Goal: Task Accomplishment & Management: Use online tool/utility

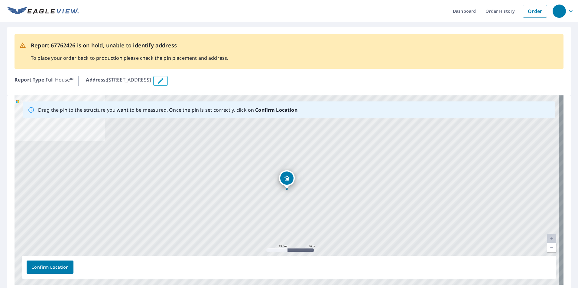
click at [236, 169] on div "[STREET_ADDRESS]" at bounding box center [289, 191] width 549 height 190
drag, startPoint x: 286, startPoint y: 189, endPoint x: 235, endPoint y: 163, distance: 57.5
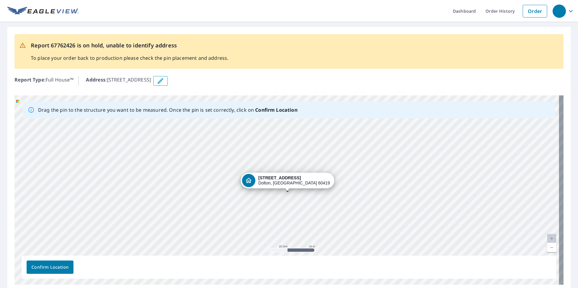
click at [287, 190] on div "[STREET_ADDRESS]" at bounding box center [289, 191] width 549 height 190
click at [45, 268] on span "Confirm Location" at bounding box center [49, 268] width 37 height 8
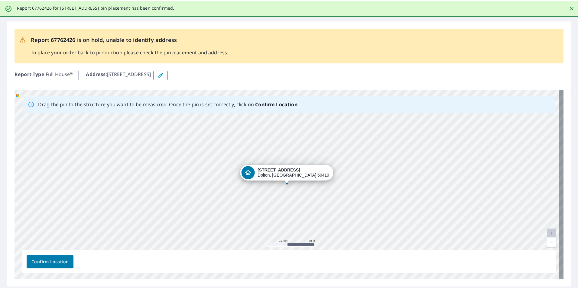
scroll to position [40, 0]
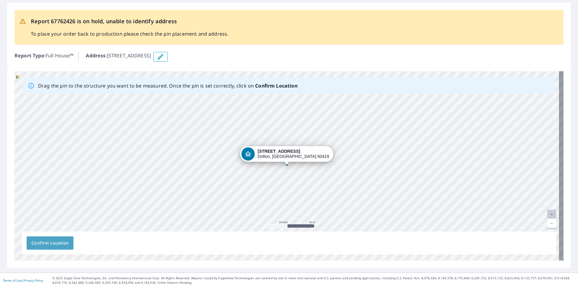
drag, startPoint x: 60, startPoint y: 245, endPoint x: 48, endPoint y: 244, distance: 12.1
click at [48, 244] on span "Confirm Location" at bounding box center [49, 244] width 37 height 8
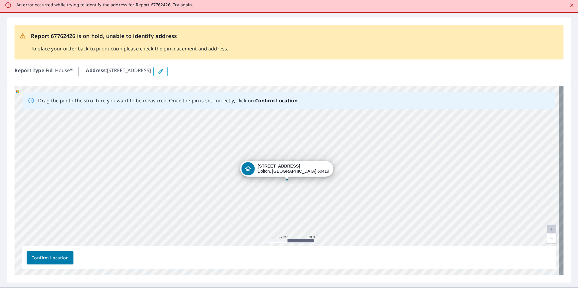
scroll to position [0, 0]
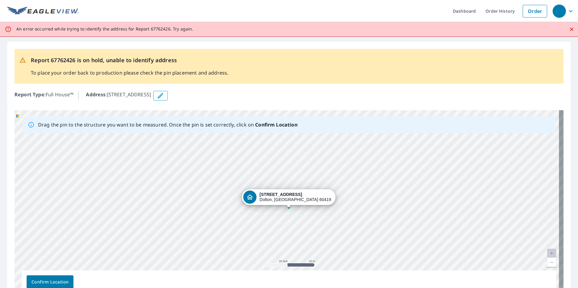
drag, startPoint x: 287, startPoint y: 204, endPoint x: 289, endPoint y: 208, distance: 4.3
click at [289, 208] on div "[STREET_ADDRESS]" at bounding box center [289, 205] width 549 height 190
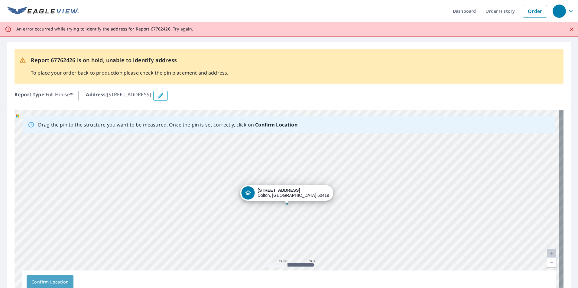
click at [50, 282] on span "Confirm Location" at bounding box center [49, 283] width 37 height 8
click at [288, 204] on div "[STREET_ADDRESS]" at bounding box center [289, 205] width 549 height 190
click at [288, 204] on div "Dropped pin, building 1, Residential property, 13826 Kanawha Ave Dolton, IL 604…" at bounding box center [287, 201] width 8 height 6
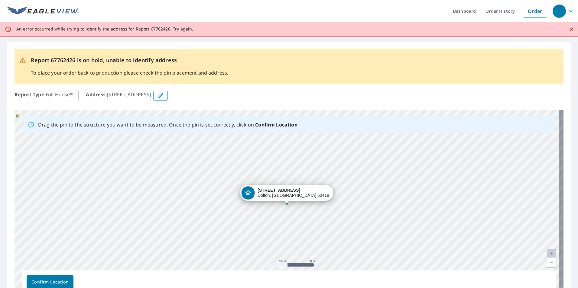
click at [569, 28] on icon "Close" at bounding box center [572, 29] width 6 height 6
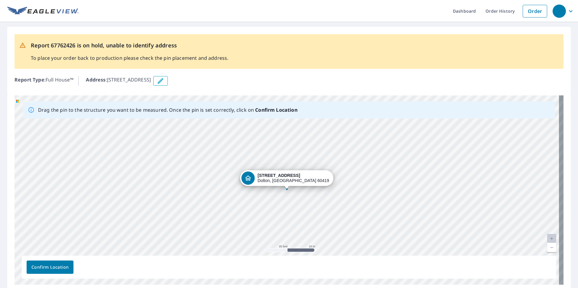
click at [55, 268] on span "Confirm Location" at bounding box center [49, 268] width 37 height 8
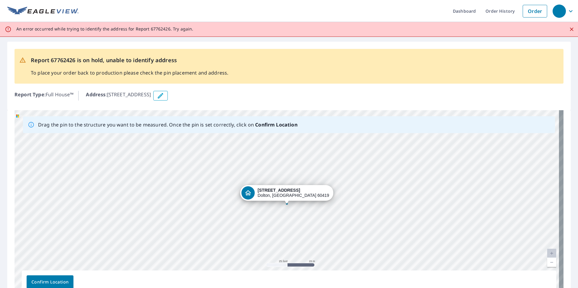
click at [569, 28] on icon "Close" at bounding box center [572, 29] width 6 height 6
